Goal: Information Seeking & Learning: Learn about a topic

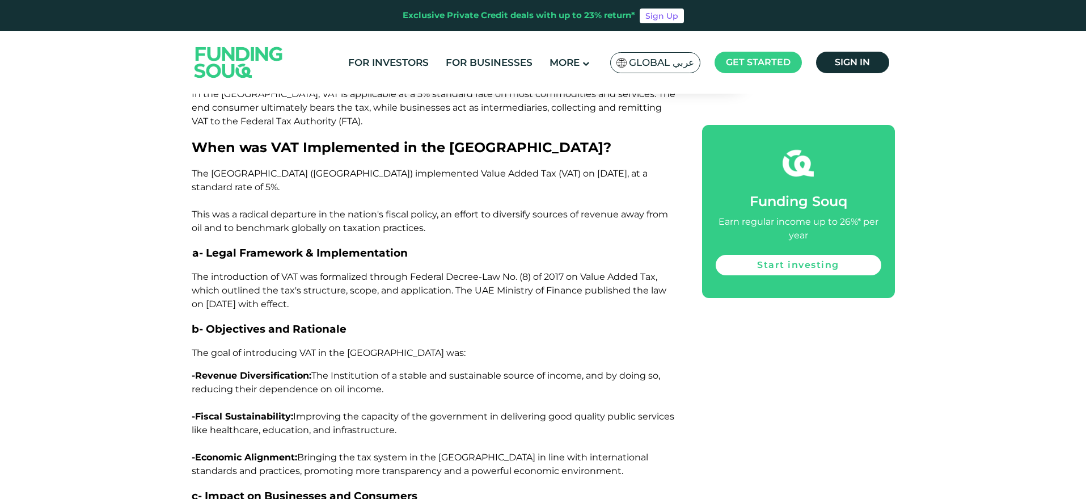
scroll to position [820, 0]
drag, startPoint x: 305, startPoint y: 302, endPoint x: 190, endPoint y: 272, distance: 118.6
click at [333, 303] on p "The introduction of VAT was formalized through Federal Decree-Law No. (8) of 20…" at bounding box center [434, 289] width 485 height 41
drag, startPoint x: 185, startPoint y: 274, endPoint x: 319, endPoint y: 303, distance: 137.0
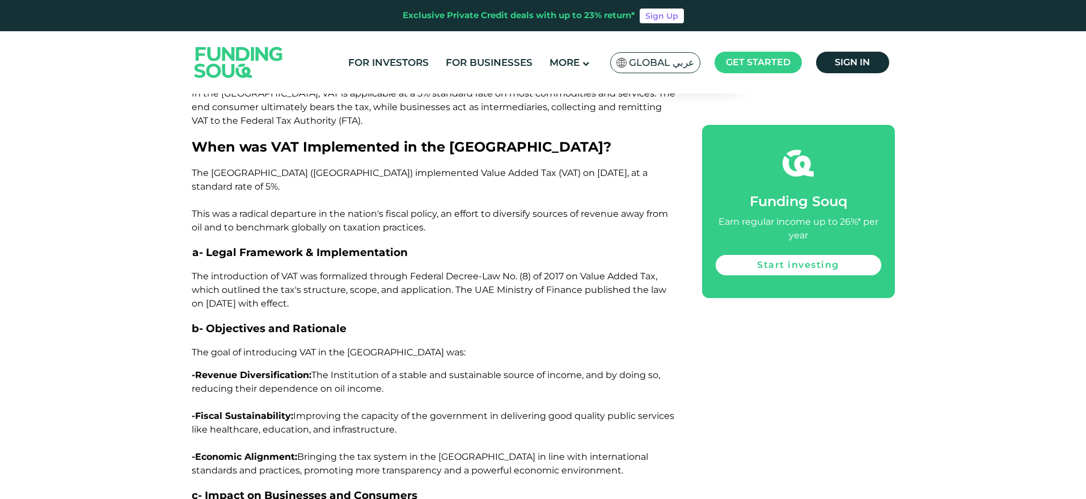
click at [319, 303] on p "The introduction of VAT was formalized through Federal Decree-Law No. (8) of 20…" at bounding box center [434, 289] width 485 height 41
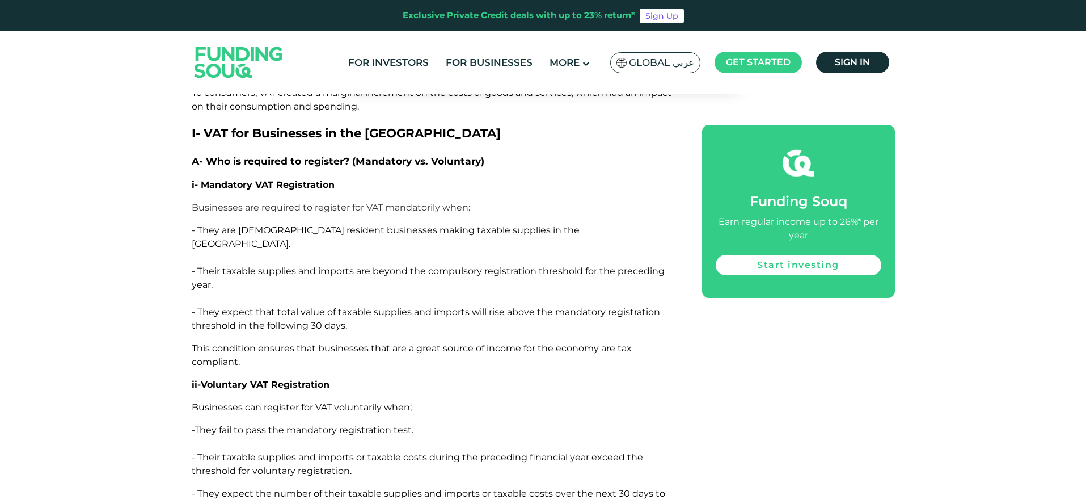
scroll to position [1373, 0]
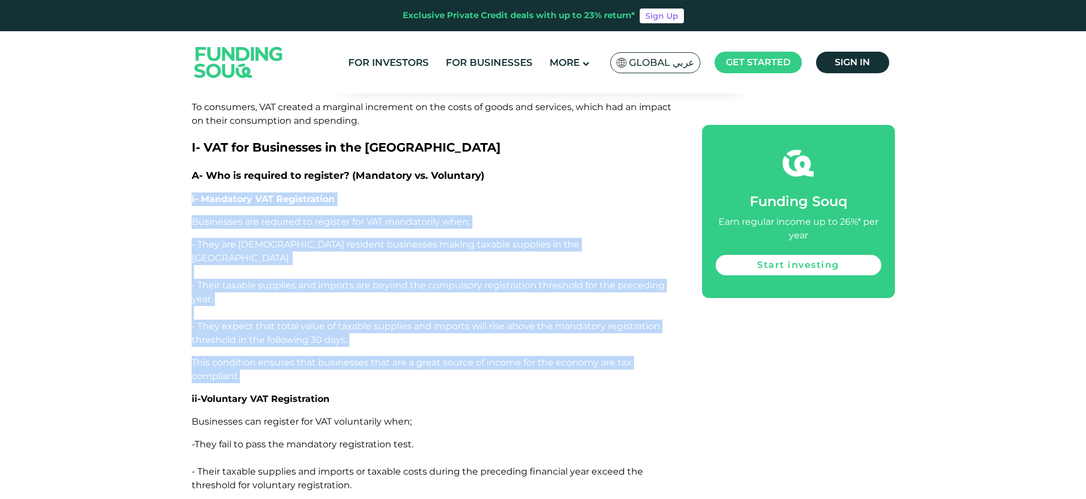
drag, startPoint x: 243, startPoint y: 365, endPoint x: 186, endPoint y: 194, distance: 180.1
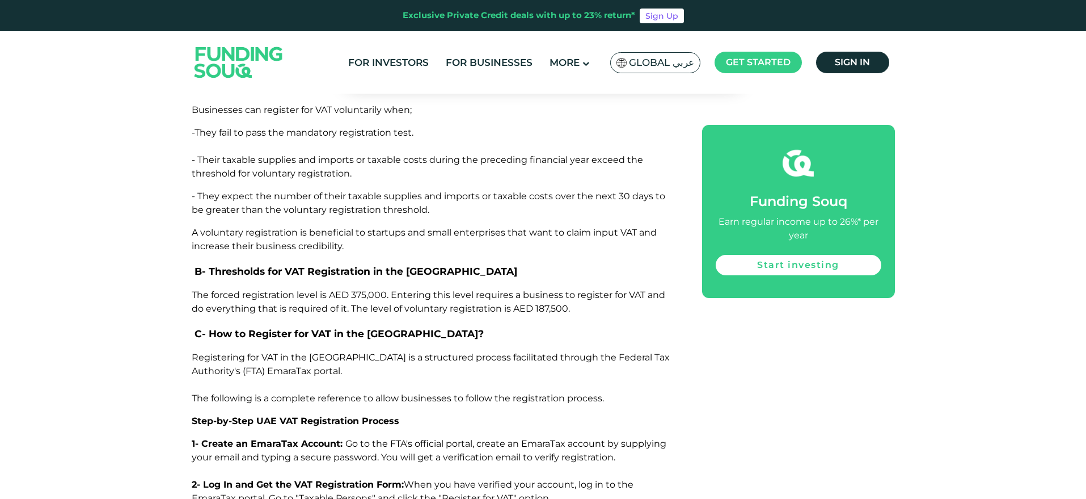
scroll to position [1685, 0]
